Goal: Transaction & Acquisition: Purchase product/service

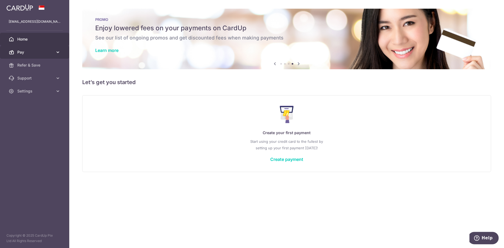
click at [42, 50] on span "Pay" at bounding box center [35, 52] width 36 height 5
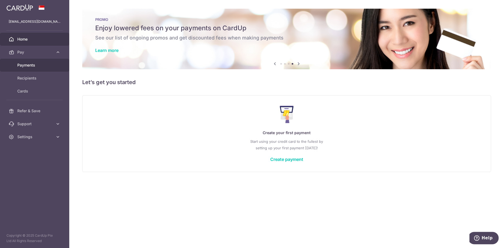
click at [40, 64] on span "Payments" at bounding box center [35, 65] width 36 height 5
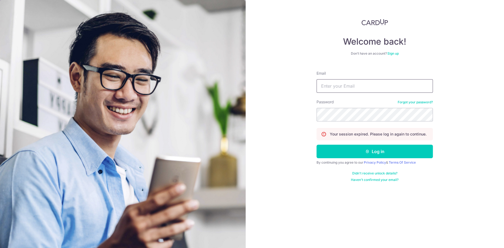
click at [365, 85] on input "Email" at bounding box center [375, 86] width 116 height 14
type input "wongyilin17@gmail.com"
click at [357, 153] on button "Log in" at bounding box center [375, 152] width 116 height 14
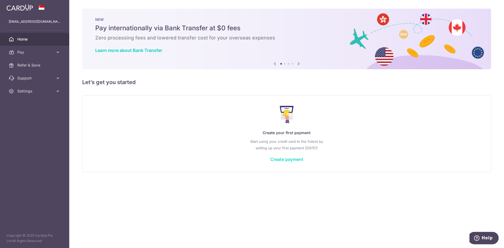
click at [287, 161] on link "Create payment" at bounding box center [286, 159] width 33 height 5
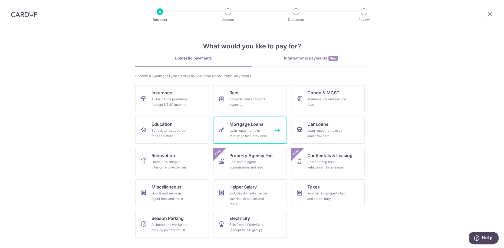
click at [235, 133] on div "Loan repayments to mortgage loan providers" at bounding box center [248, 133] width 39 height 11
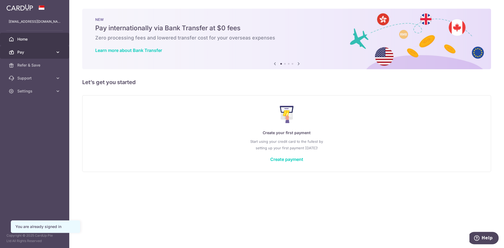
click at [35, 52] on span "Pay" at bounding box center [35, 52] width 36 height 5
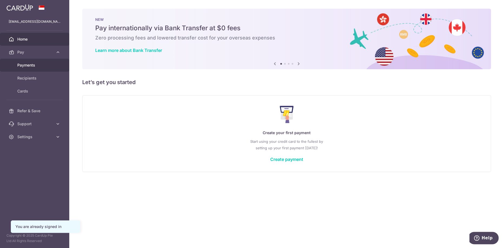
click at [37, 65] on span "Payments" at bounding box center [35, 65] width 36 height 5
